Goal: Navigation & Orientation: Find specific page/section

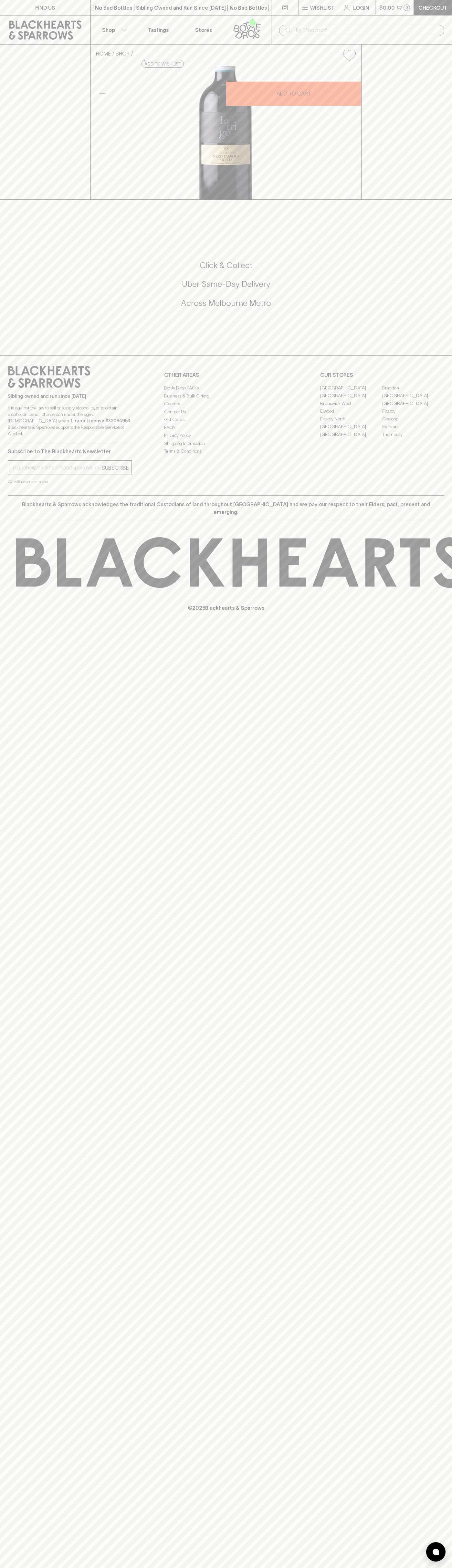
click at [199, 27] on p "Stores" at bounding box center [203, 30] width 17 height 8
click at [240, 1567] on html "FIND US | No Bad Bottles | Sibling Owned and Run Since 2006 | No Bad Bottles | …" at bounding box center [226, 784] width 452 height 1568
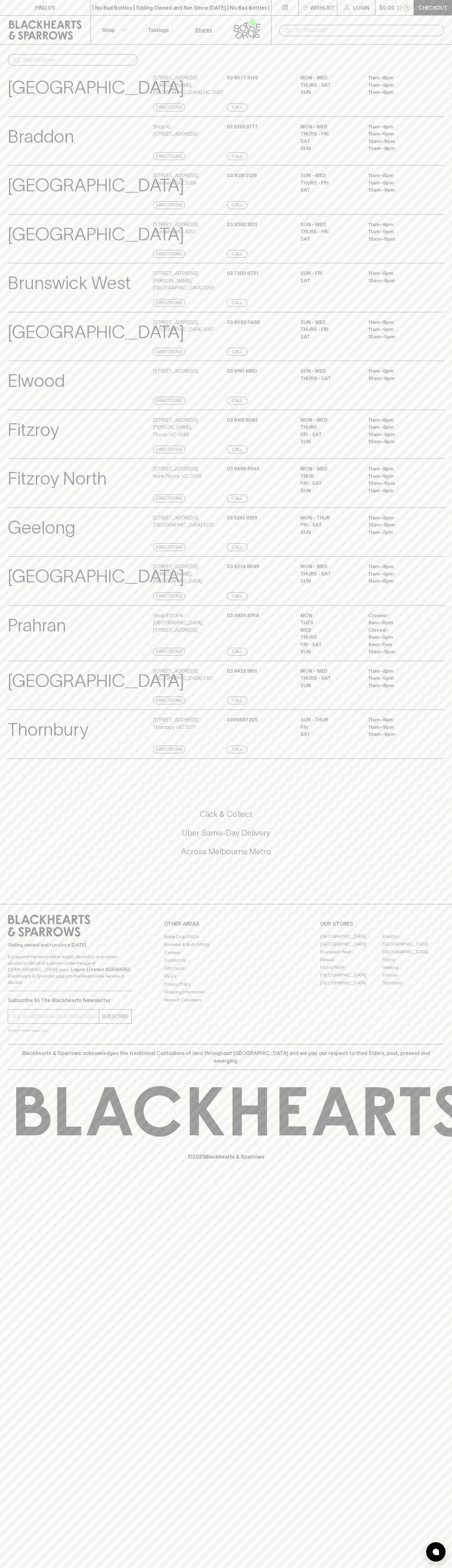
click at [24, 985] on p "It is against the law to sell or supply alcohol to, or to obtain alcohol on beh…" at bounding box center [70, 969] width 124 height 32
